Goal: Navigation & Orientation: Find specific page/section

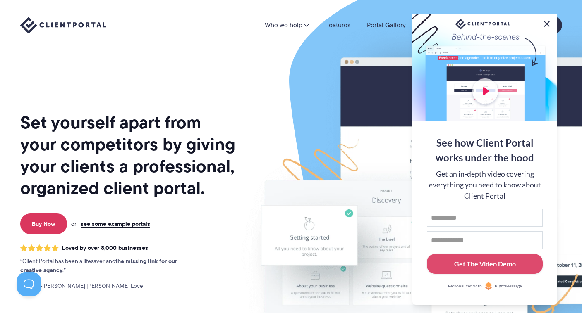
click at [550, 23] on button at bounding box center [547, 24] width 10 height 10
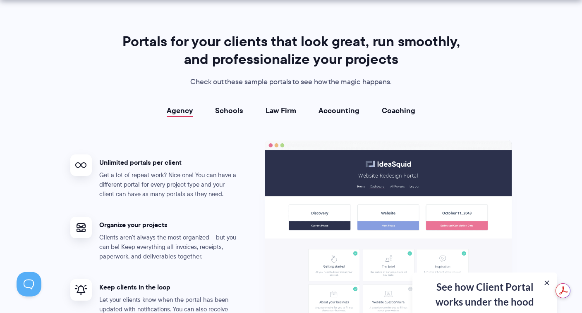
click at [544, 279] on button at bounding box center [546, 283] width 8 height 8
